Goal: Transaction & Acquisition: Purchase product/service

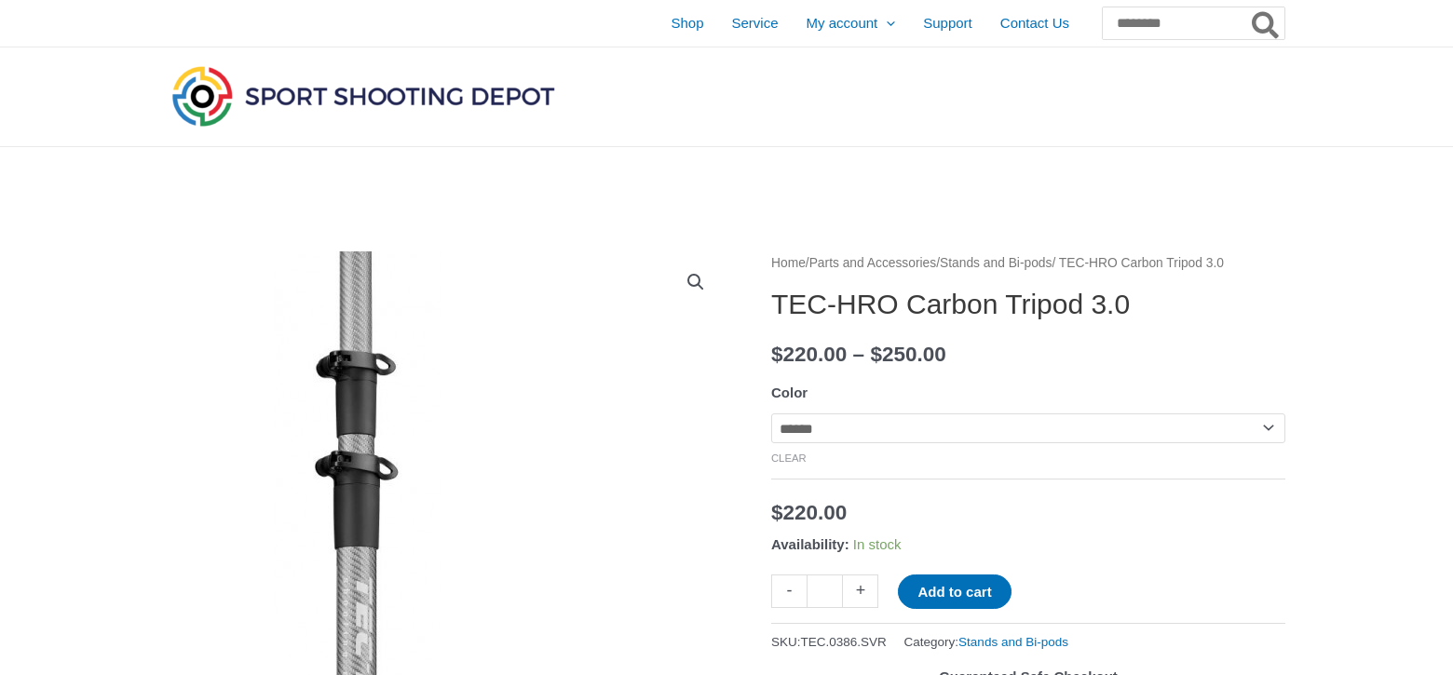
select select "******"
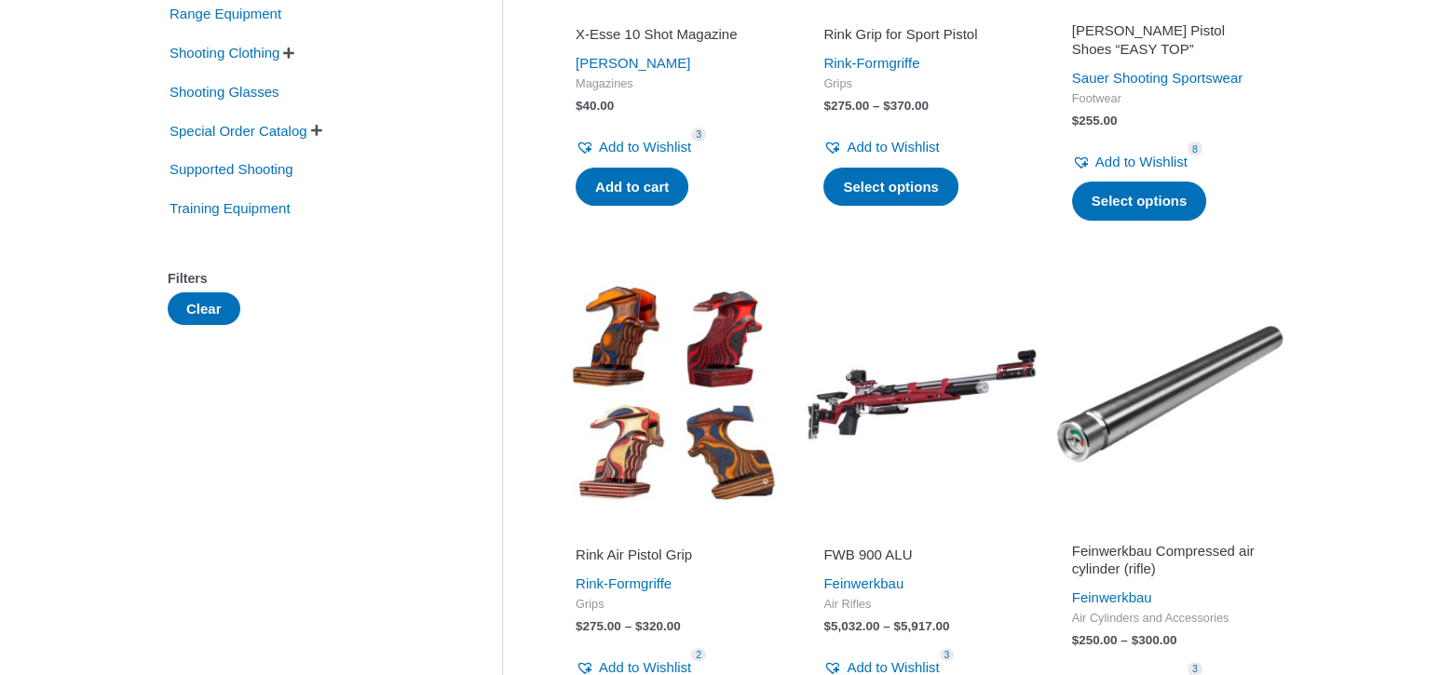
scroll to position [559, 0]
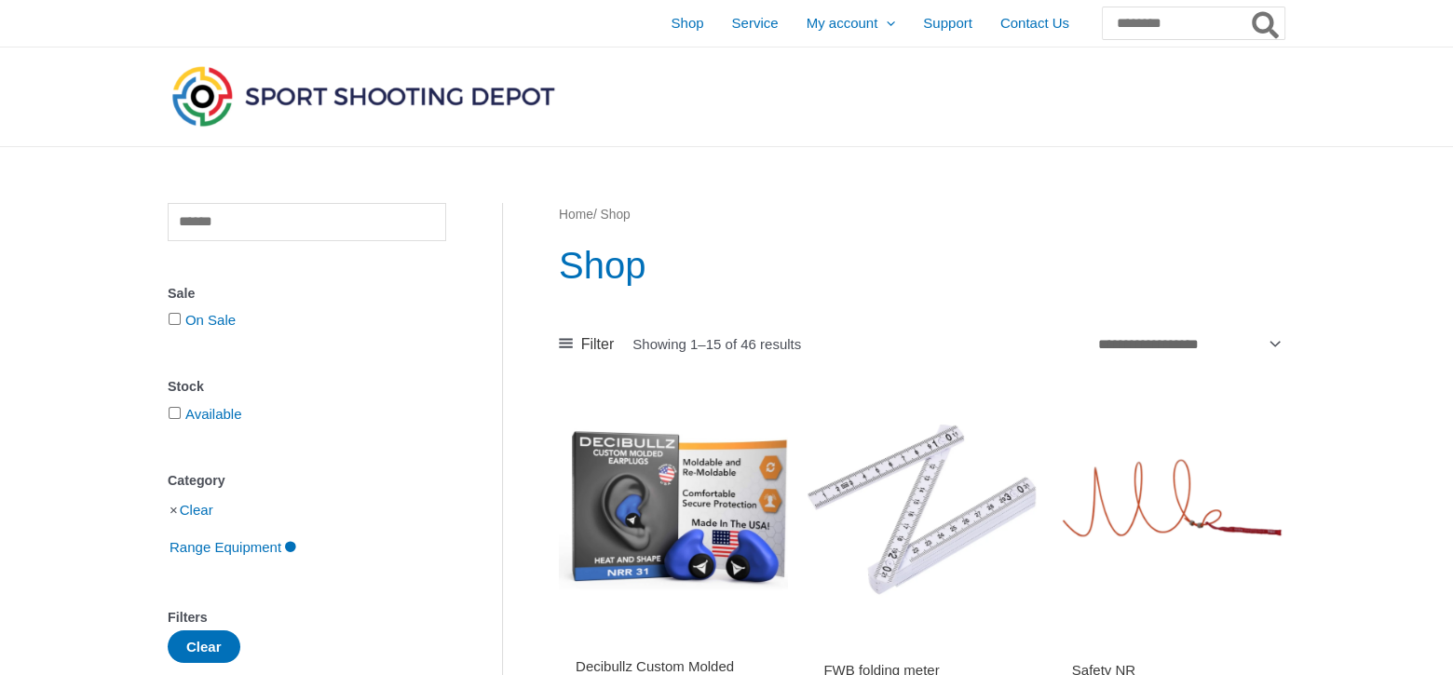
scroll to position [279, 0]
